Goal: Task Accomplishment & Management: Use online tool/utility

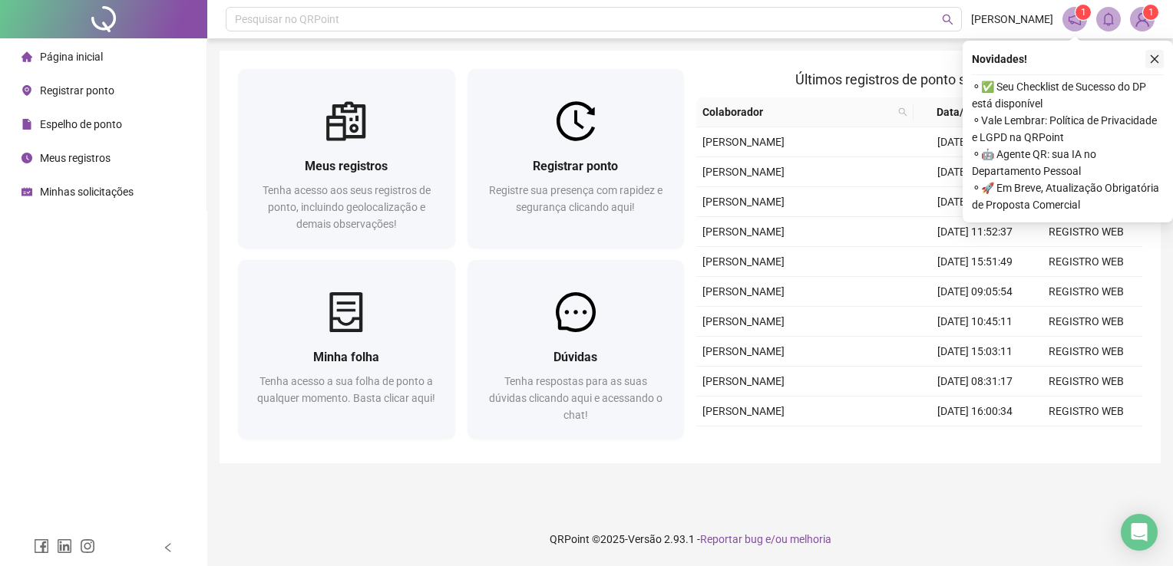
click at [1154, 63] on icon "close" at bounding box center [1154, 59] width 11 height 11
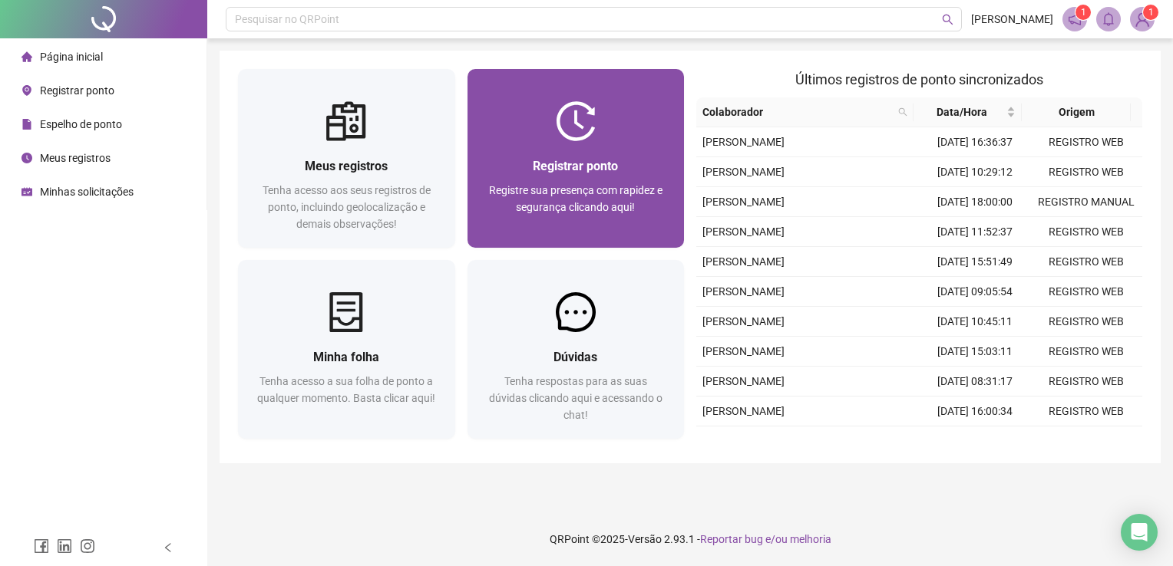
click at [577, 155] on div "Registrar ponto Registre sua presença com rapidez e segurança clicando aqui!" at bounding box center [575, 194] width 217 height 107
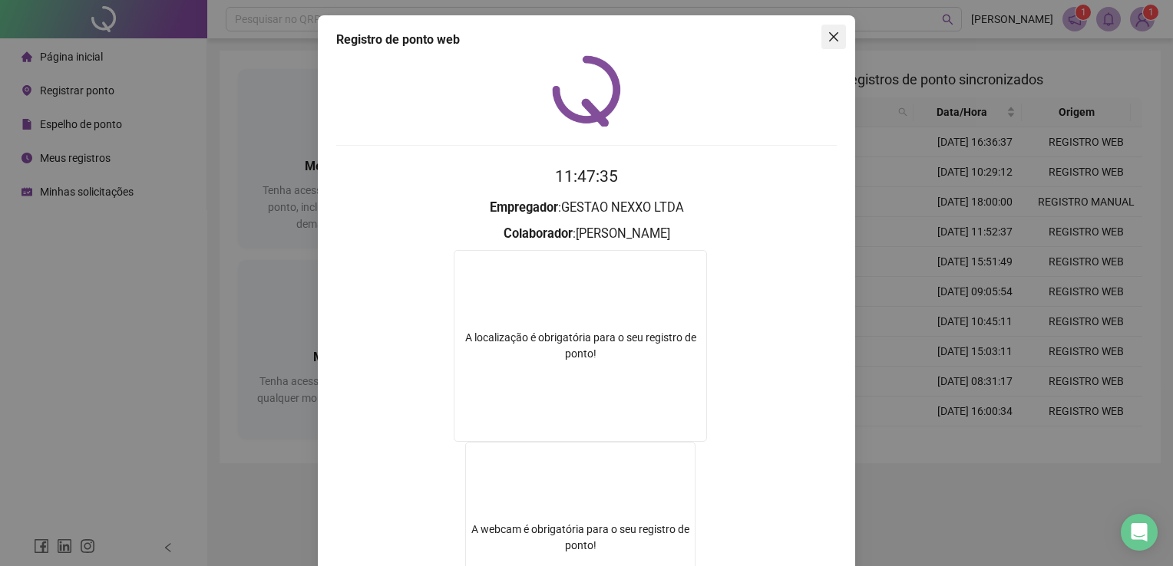
click at [827, 40] on icon "close" at bounding box center [833, 37] width 12 height 12
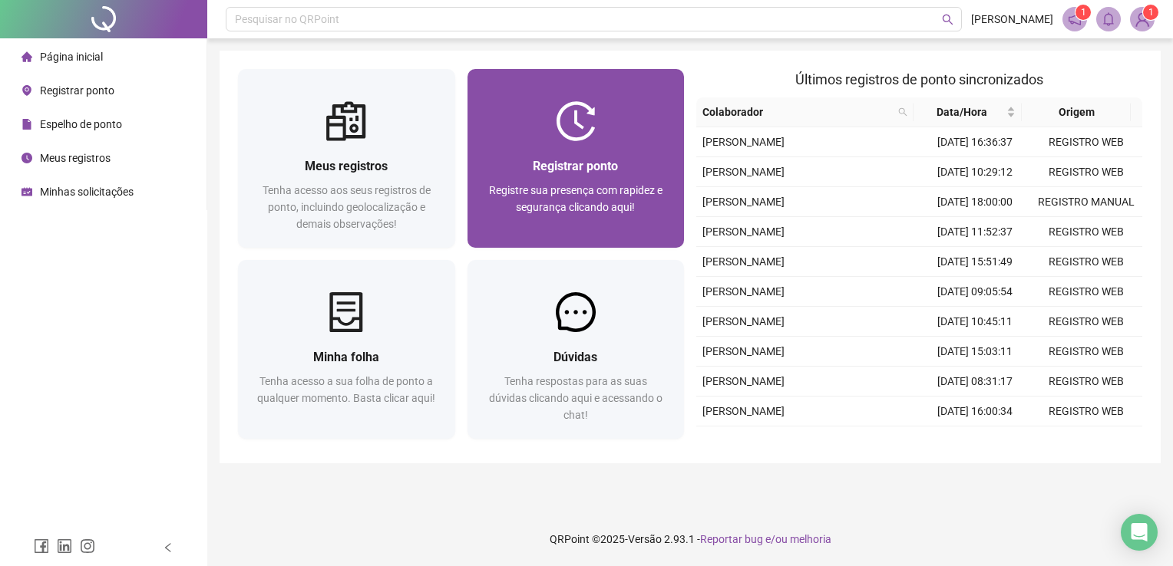
click at [594, 153] on div "Registrar ponto Registre sua presença com rapidez e segurança clicando aqui!" at bounding box center [575, 194] width 217 height 107
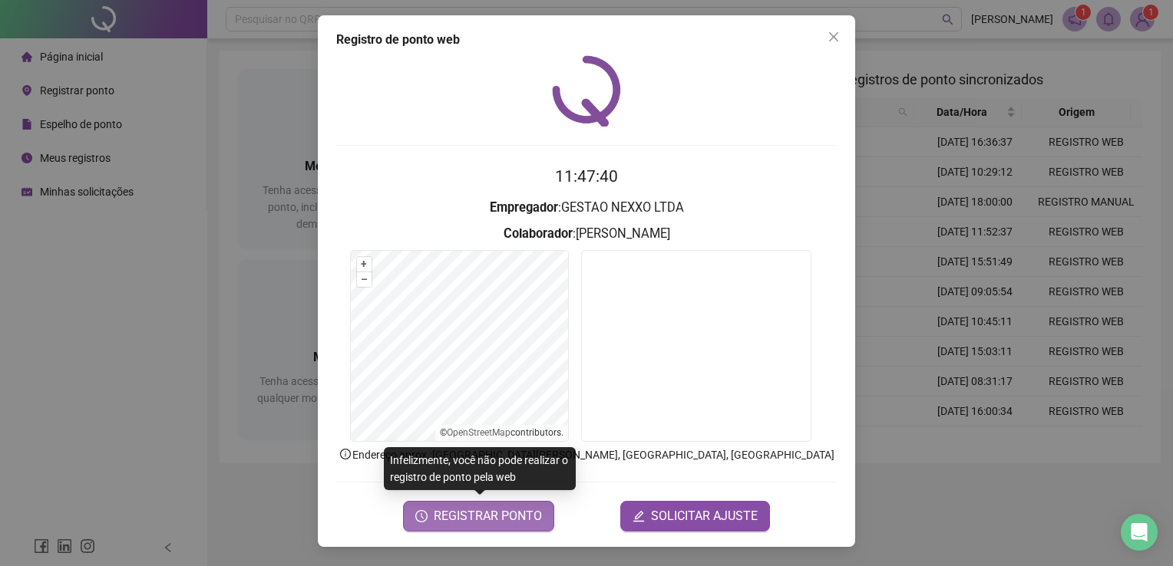
click at [467, 511] on span "REGISTRAR PONTO" at bounding box center [488, 516] width 108 height 18
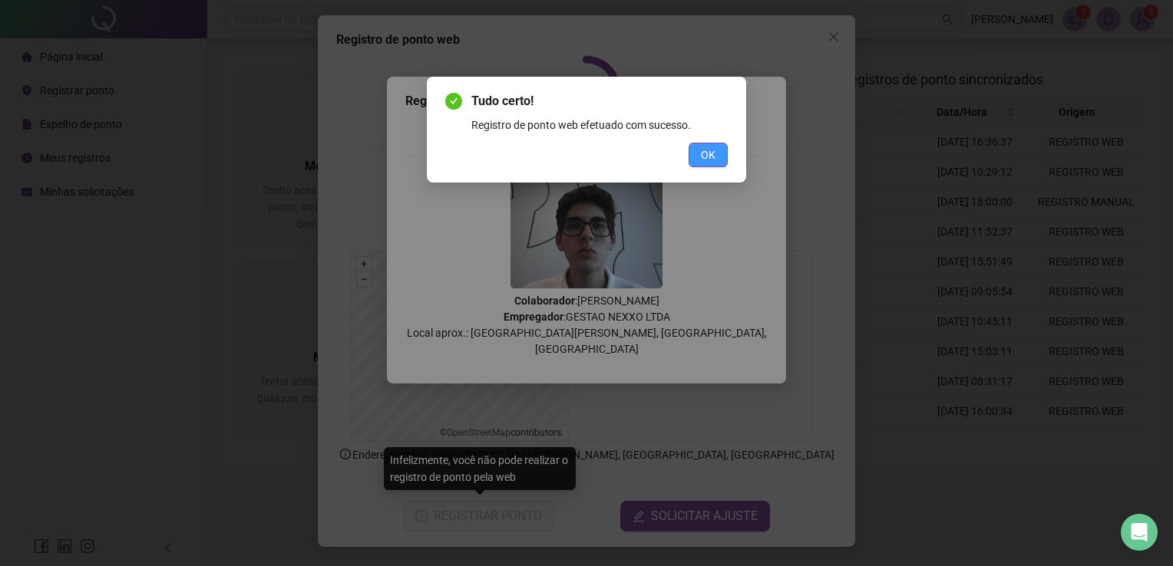
click at [702, 160] on span "OK" at bounding box center [708, 155] width 15 height 17
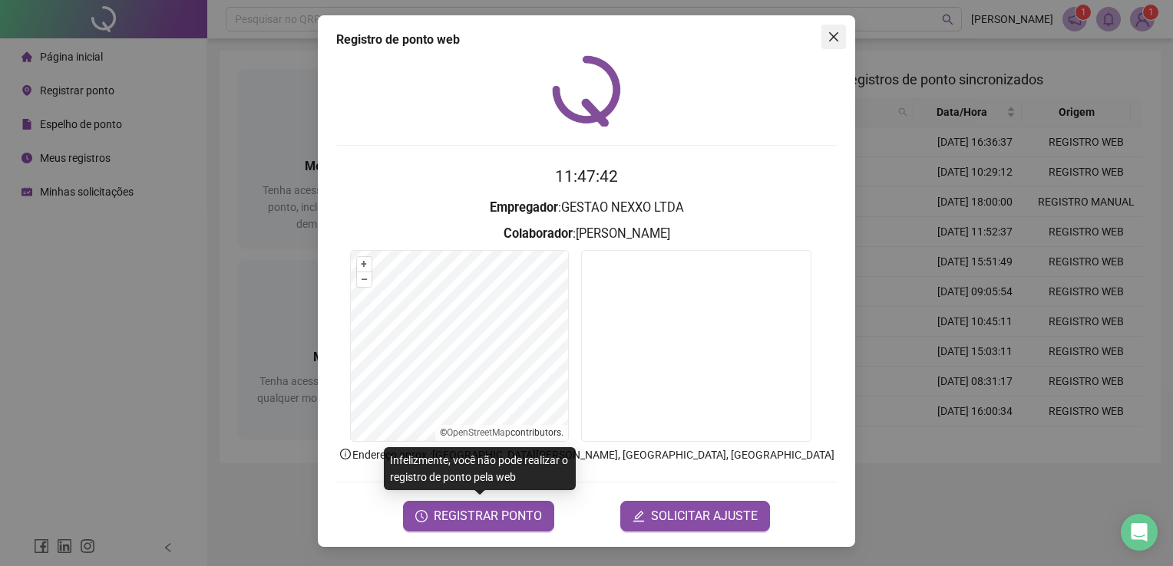
click at [835, 31] on icon "close" at bounding box center [833, 37] width 12 height 12
